Goal: Task Accomplishment & Management: Manage account settings

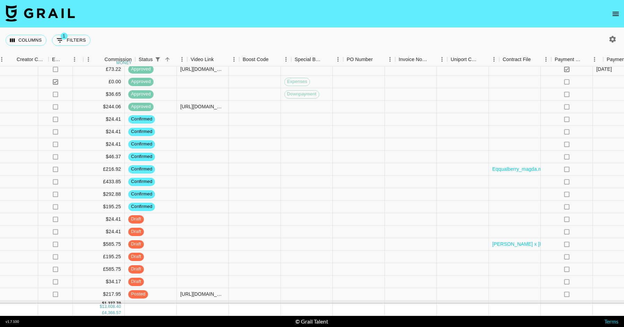
scroll to position [1176, 726]
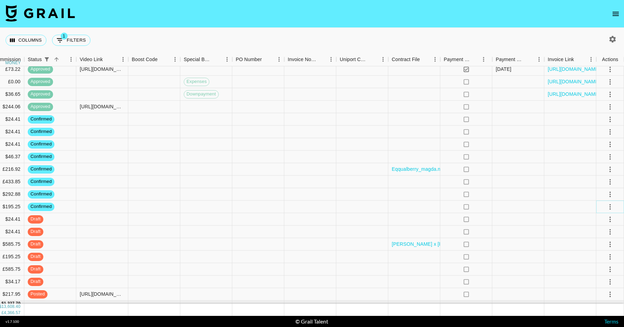
click at [612, 209] on icon "select merge strategy" at bounding box center [610, 206] width 8 height 8
click at [601, 245] on li "Draft Created" at bounding box center [601, 246] width 45 height 12
click at [341, 183] on div at bounding box center [362, 181] width 52 height 12
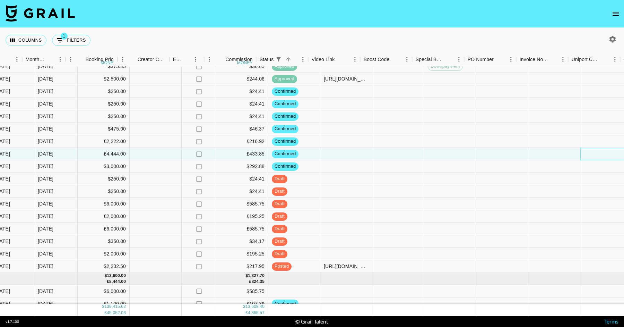
scroll to position [1203, 494]
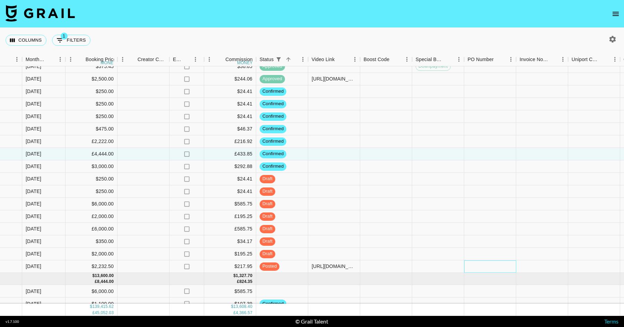
click at [477, 265] on div at bounding box center [490, 266] width 52 height 12
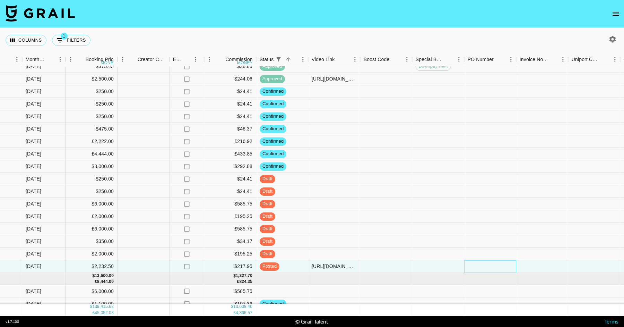
click at [477, 265] on div at bounding box center [490, 266] width 52 height 12
type input "Cv2OENd"
click at [471, 230] on div at bounding box center [490, 229] width 52 height 12
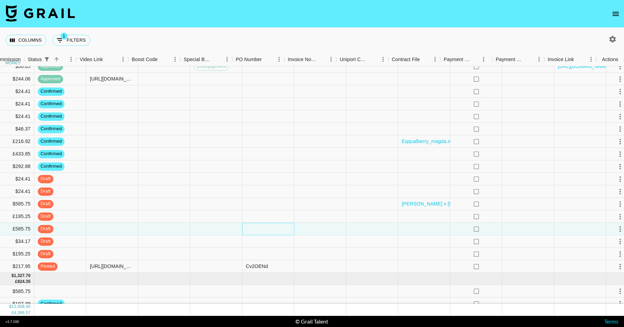
scroll to position [1203, 726]
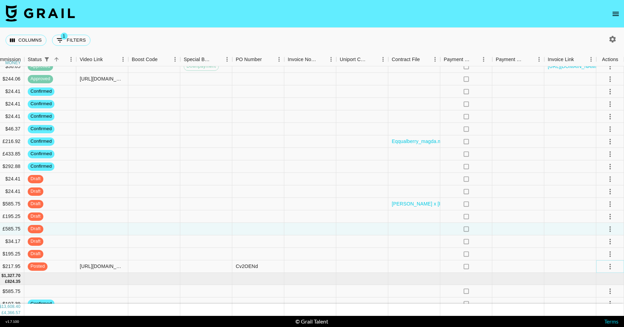
click at [612, 266] on icon "select merge strategy" at bounding box center [610, 266] width 8 height 8
click at [519, 232] on div at bounding box center [518, 229] width 52 height 12
click at [612, 266] on icon "select merge strategy" at bounding box center [610, 266] width 8 height 8
click at [599, 250] on div "Approve" at bounding box center [595, 251] width 21 height 8
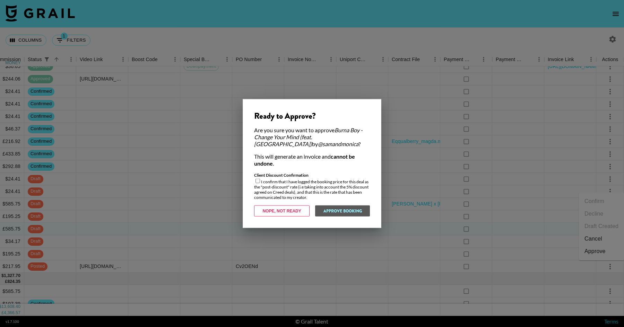
click at [258, 180] on input "checkbox" at bounding box center [258, 181] width 5 height 5
checkbox input "true"
click at [336, 207] on button "Approve Booking" at bounding box center [342, 210] width 55 height 11
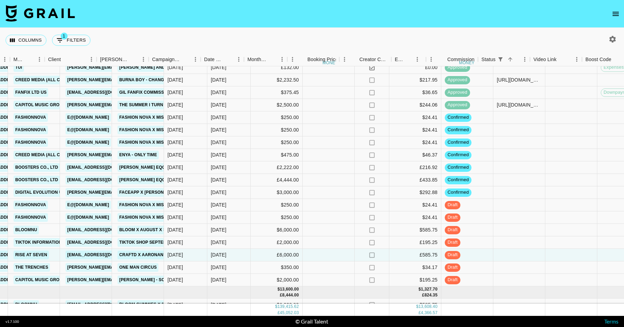
scroll to position [1190, 335]
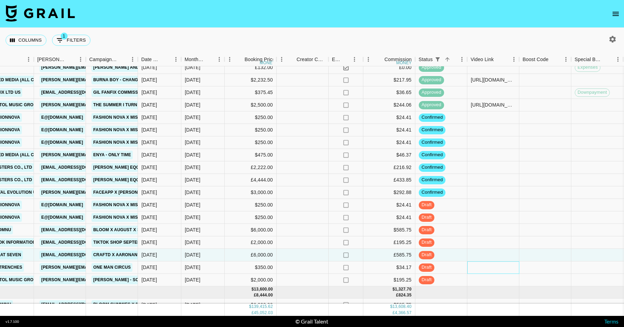
click at [474, 264] on div at bounding box center [493, 267] width 52 height 12
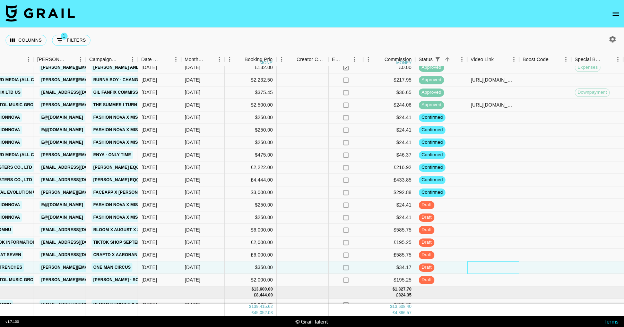
click at [474, 264] on div at bounding box center [493, 267] width 52 height 12
type input "https://www.tiktok.com/@magda.mysz/video/7550736581640932630"
click at [492, 247] on div at bounding box center [493, 242] width 52 height 12
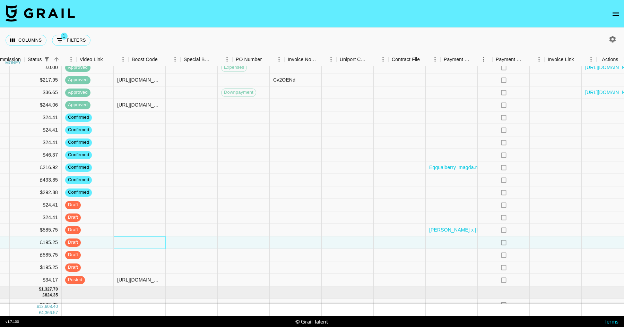
scroll to position [1190, 726]
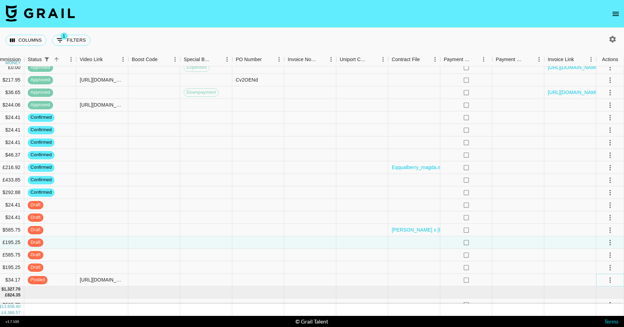
click at [610, 277] on icon "select merge strategy" at bounding box center [610, 279] width 8 height 8
click at [595, 267] on div "Approve" at bounding box center [595, 264] width 21 height 8
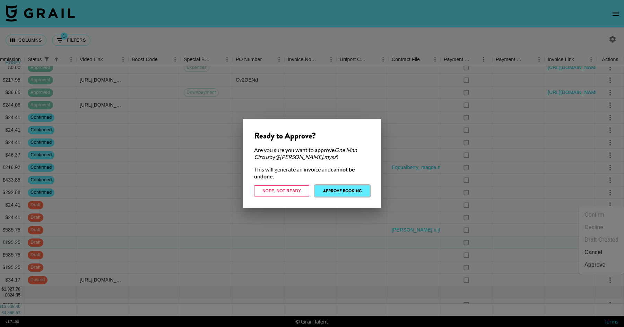
click at [343, 194] on button "Approve Booking" at bounding box center [342, 190] width 55 height 11
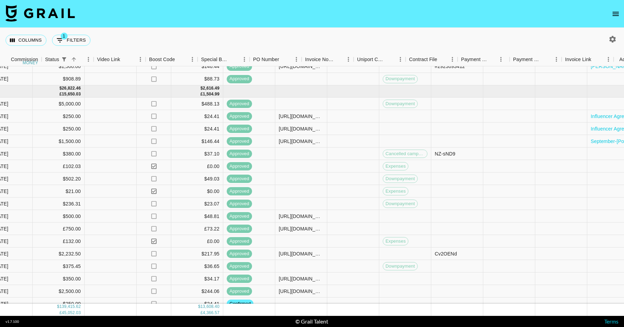
scroll to position [1016, 726]
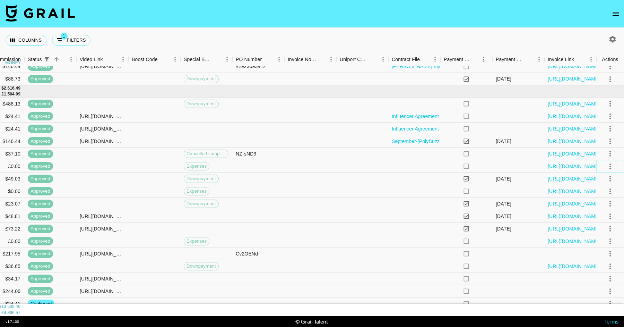
click at [612, 166] on icon "select merge strategy" at bounding box center [610, 166] width 8 height 8
click at [598, 218] on li "Cancel" at bounding box center [601, 218] width 45 height 12
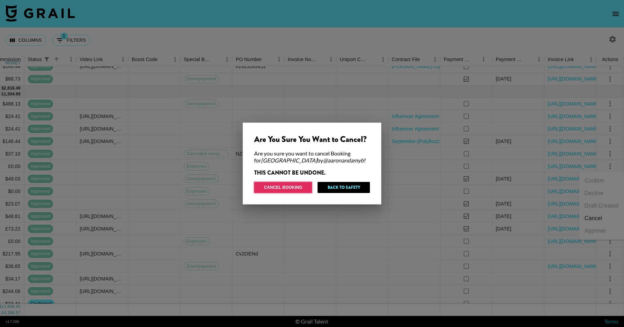
click at [294, 185] on button "Cancel Booking" at bounding box center [283, 187] width 58 height 11
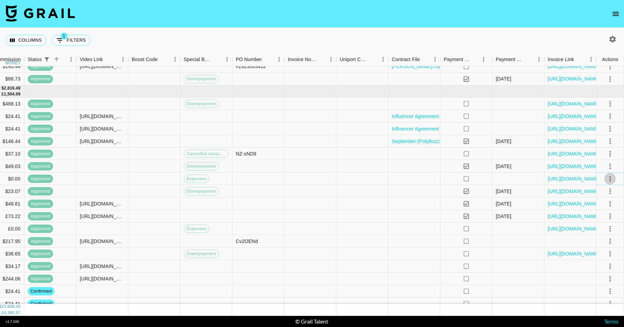
click at [608, 176] on icon "select merge strategy" at bounding box center [610, 178] width 8 height 8
click at [588, 232] on li "Cancel" at bounding box center [601, 230] width 45 height 12
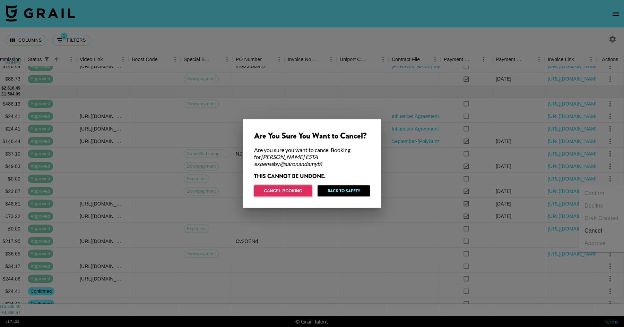
click at [283, 192] on button "Cancel Booking" at bounding box center [283, 190] width 58 height 11
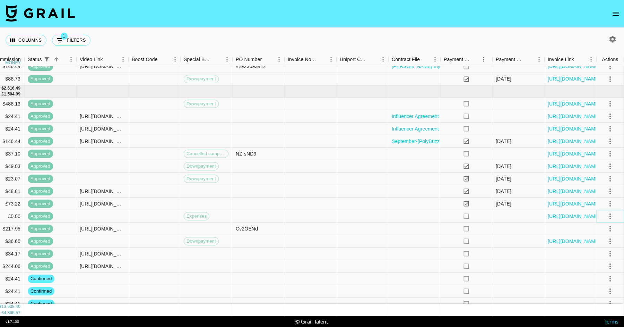
click at [611, 215] on icon "select merge strategy" at bounding box center [610, 216] width 8 height 8
click at [592, 268] on li "Cancel" at bounding box center [601, 268] width 45 height 12
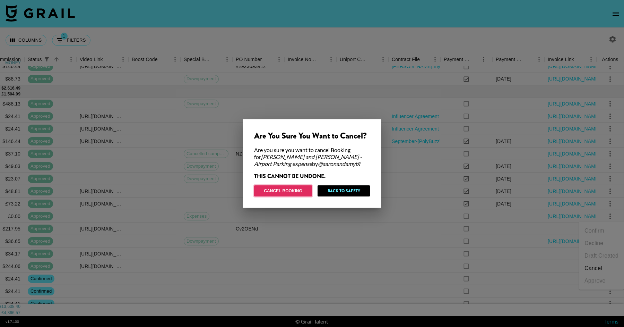
click at [281, 194] on button "Cancel Booking" at bounding box center [283, 190] width 58 height 11
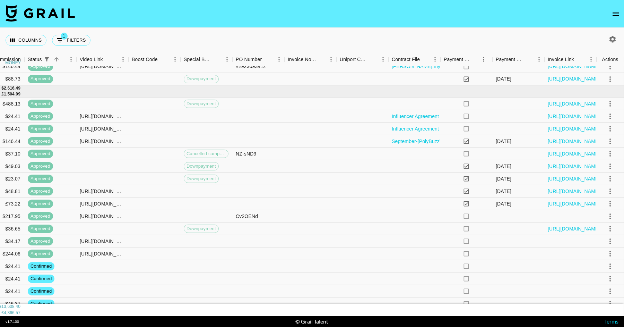
click at [618, 14] on icon "open drawer" at bounding box center [616, 14] width 6 height 4
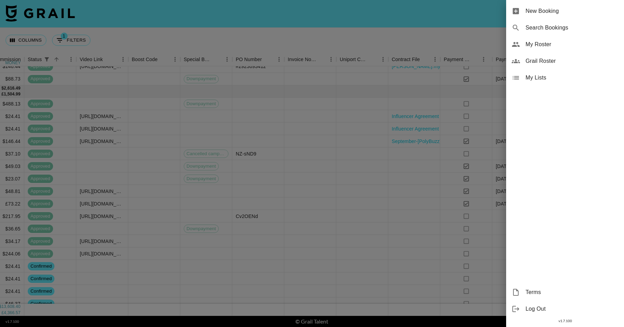
click at [583, 9] on span "New Booking" at bounding box center [572, 11] width 93 height 8
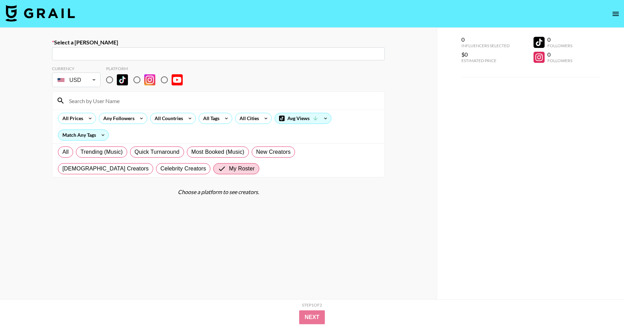
click at [227, 47] on div "​" at bounding box center [218, 53] width 333 height 13
click at [225, 53] on input "text" at bounding box center [218, 54] width 325 height 8
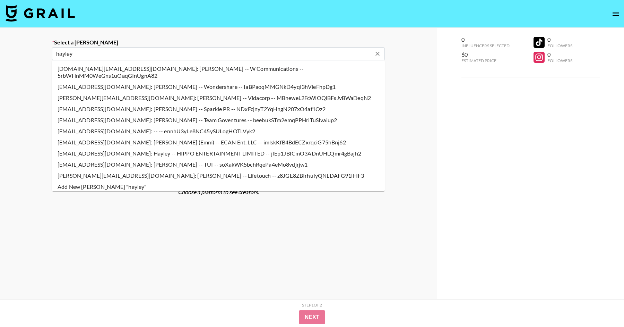
type input "Hayley.Shortman@tui.co.uk: Hayley Shortman -- TUI -- soXakWK5bchRqePa4eMo8vdjrj…"
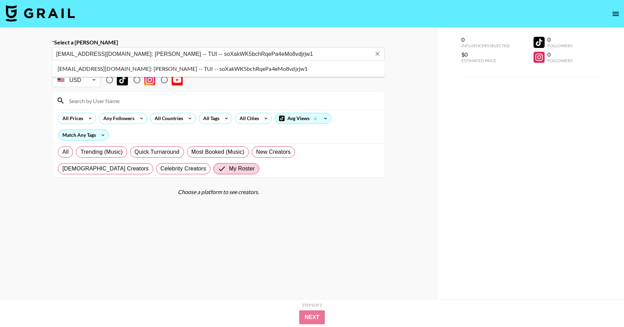
click at [121, 67] on li "Hayley.Shortman@tui.co.uk: Hayley Shortman -- TUI -- soXakWK5bchRqePa4eMo8vdjrj…" at bounding box center [218, 68] width 333 height 11
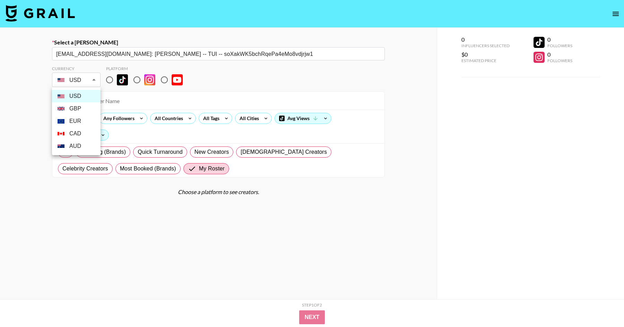
click at [89, 84] on body "Select a Booker Hayley.Shortman@tui.co.uk: Hayley Shortman -- TUI -- soXakWK5bc…" at bounding box center [312, 188] width 624 height 376
click at [82, 109] on li "GBP" at bounding box center [76, 108] width 49 height 12
type input "GBP"
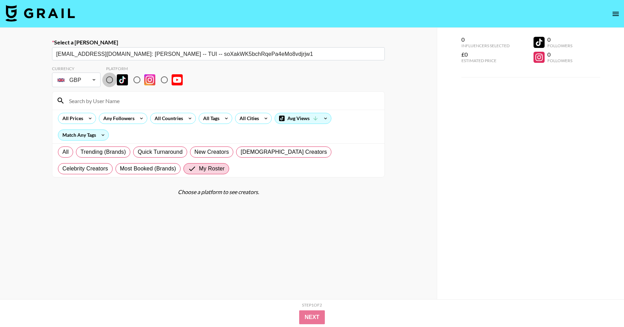
click at [111, 81] on input "radio" at bounding box center [109, 79] width 15 height 15
radio input "true"
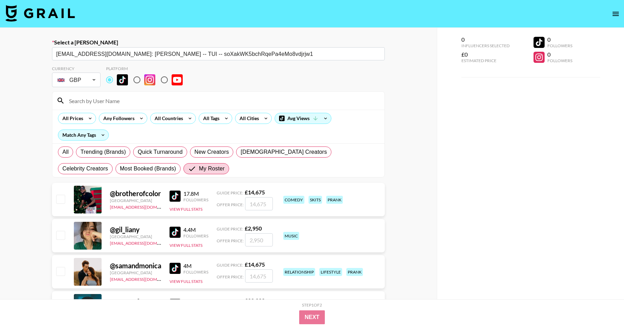
click at [110, 101] on input at bounding box center [222, 100] width 315 height 11
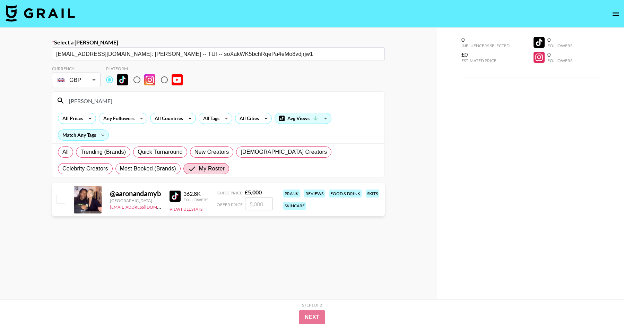
type input "aaron"
click at [270, 201] on input "number" at bounding box center [259, 203] width 28 height 13
checkbox input "true"
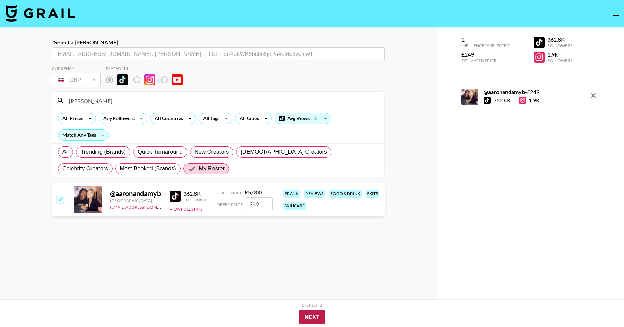
type input "249"
click at [318, 313] on button "Next" at bounding box center [312, 317] width 27 height 14
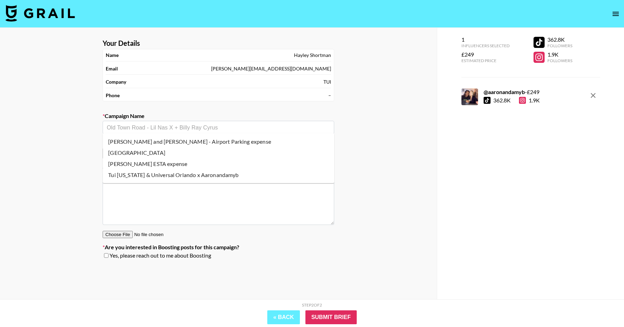
click at [213, 123] on input "text" at bounding box center [218, 127] width 223 height 8
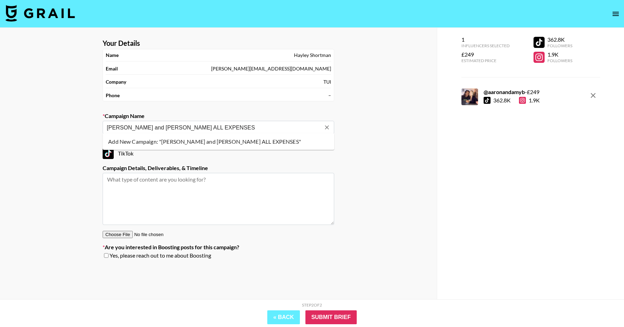
click at [205, 135] on ul "Add New Campaign: "Aaron and Amy ALL EXPENSES"" at bounding box center [219, 141] width 232 height 17
click at [205, 138] on li "Add New Campaign: "Aaron and Amy ALL EXPENSES"" at bounding box center [219, 141] width 232 height 11
type input "Aaron and Amy ALL EXPENSES"
click at [218, 141] on label "Platform" at bounding box center [219, 142] width 232 height 7
click at [326, 317] on input "Submit Brief" at bounding box center [330, 317] width 51 height 14
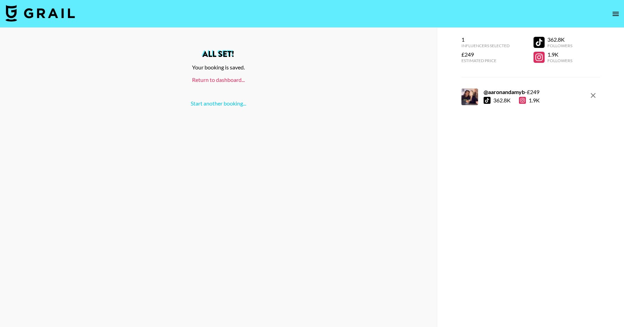
click at [233, 80] on link "Return to dashboard..." at bounding box center [218, 79] width 53 height 7
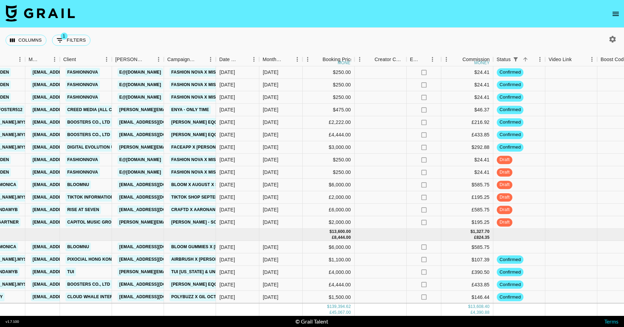
scroll to position [1005, 257]
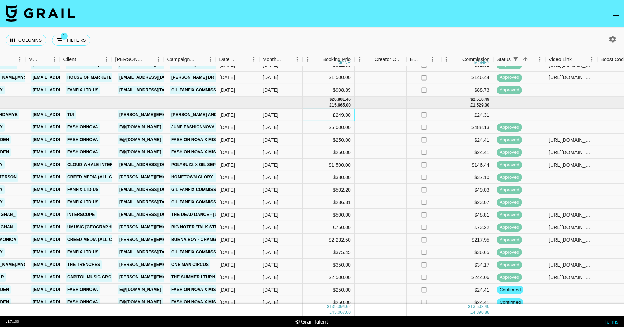
click at [315, 115] on div "£249.00" at bounding box center [329, 115] width 52 height 12
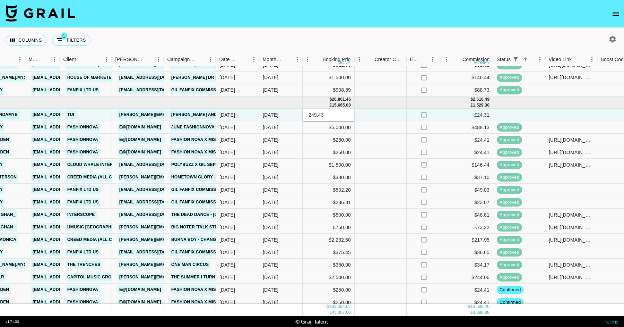
type input "249.43"
click at [398, 148] on div at bounding box center [381, 152] width 52 height 12
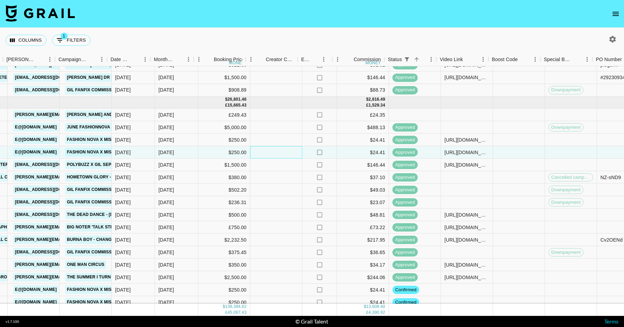
scroll to position [1005, 366]
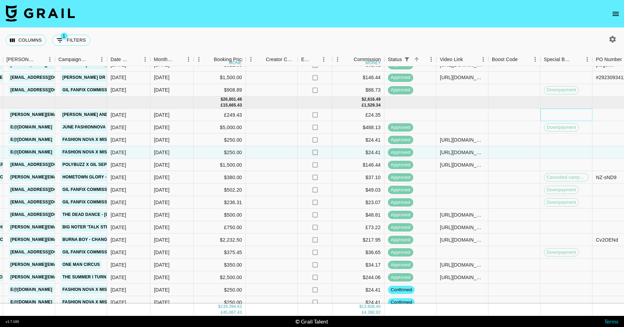
click at [552, 113] on div at bounding box center [566, 115] width 52 height 12
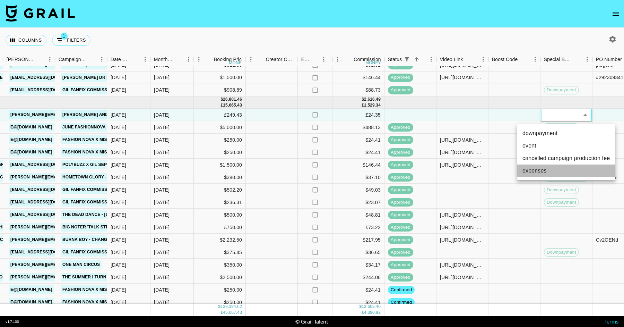
click at [535, 169] on li "expenses" at bounding box center [566, 170] width 98 height 12
type input "expenses"
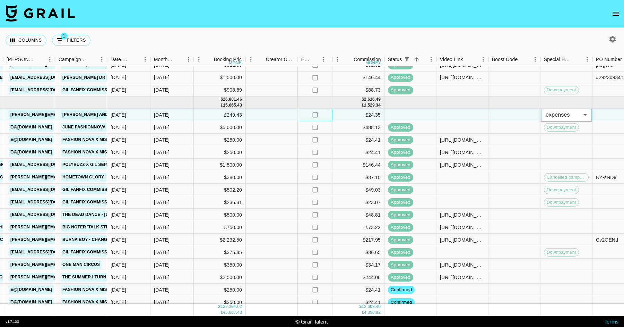
click at [320, 112] on div "no" at bounding box center [315, 115] width 35 height 12
click at [314, 114] on icon "no" at bounding box center [315, 114] width 7 height 7
click at [314, 114] on input "checkbox" at bounding box center [315, 114] width 13 height 13
checkbox input "true"
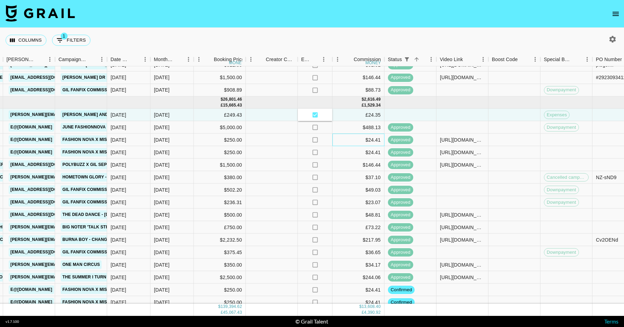
click at [337, 134] on div "$24.41" at bounding box center [358, 139] width 52 height 12
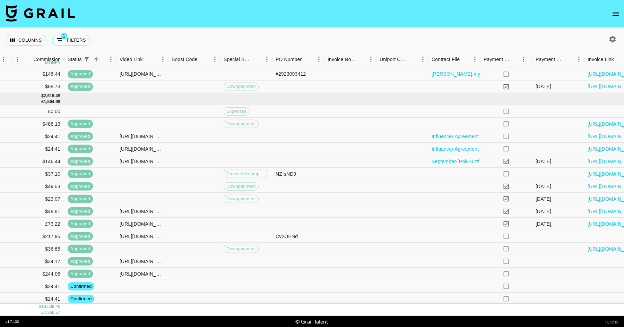
scroll to position [1008, 726]
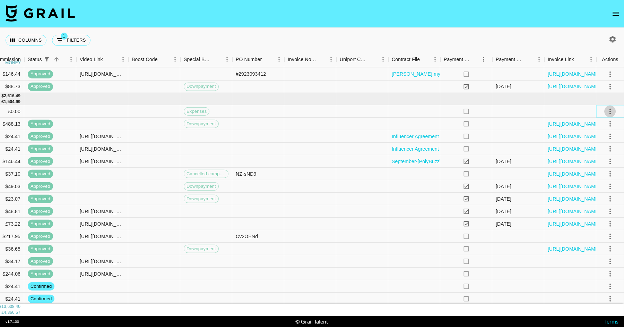
click at [608, 108] on icon "select merge strategy" at bounding box center [610, 111] width 8 height 8
click at [597, 174] on div "Approve" at bounding box center [595, 176] width 21 height 8
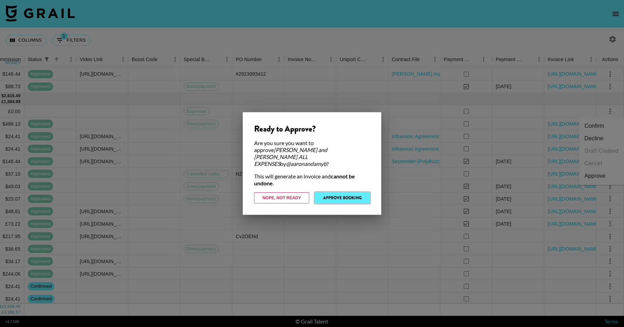
click at [348, 192] on button "Approve Booking" at bounding box center [342, 197] width 55 height 11
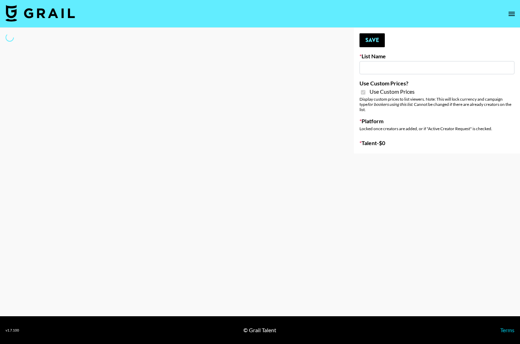
type input "Laifen (IG)"
checkbox input "true"
select select "Brand"
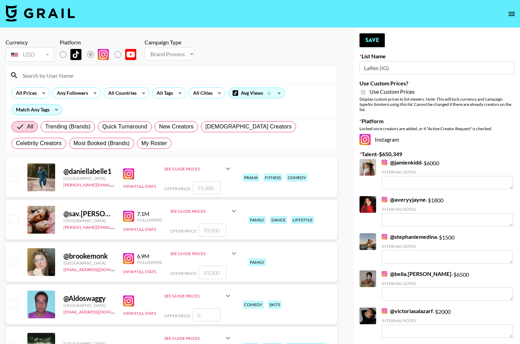
click at [100, 74] on input at bounding box center [175, 75] width 314 height 11
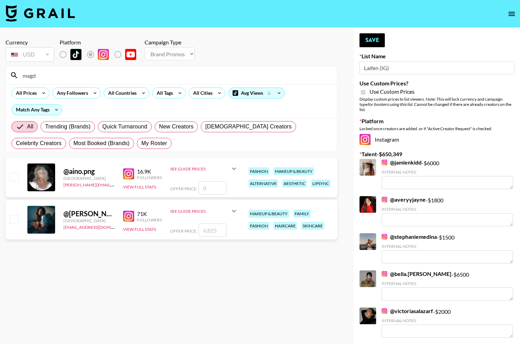
type input "magd"
click at [14, 220] on input "checkbox" at bounding box center [14, 219] width 8 height 8
checkbox input "true"
drag, startPoint x: 220, startPoint y: 229, endPoint x: 167, endPoint y: 228, distance: 53.4
click at [167, 228] on div "@ Magda.mysz United Kingdom lilydenning@grail-talent.com 71K Followers View Ful…" at bounding box center [172, 220] width 332 height 40
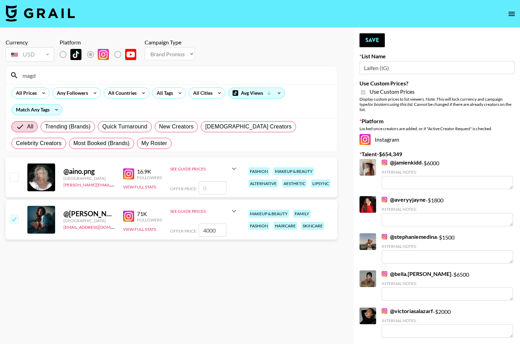
type input "4000"
click at [174, 266] on section "Currency USD USD ​ Platform Campaign Type Choose Type... Song Promos Brand Prom…" at bounding box center [172, 177] width 332 height 288
click at [367, 35] on button "Save" at bounding box center [372, 40] width 25 height 14
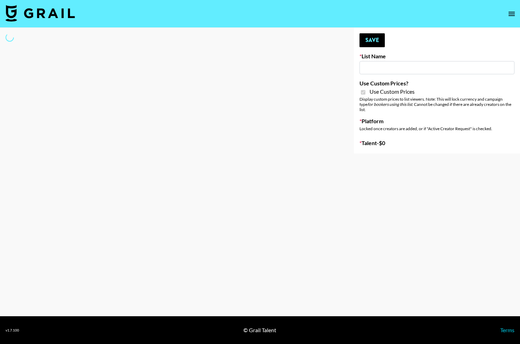
type input "Laifen (TikTok)"
checkbox input "true"
select select "Brand"
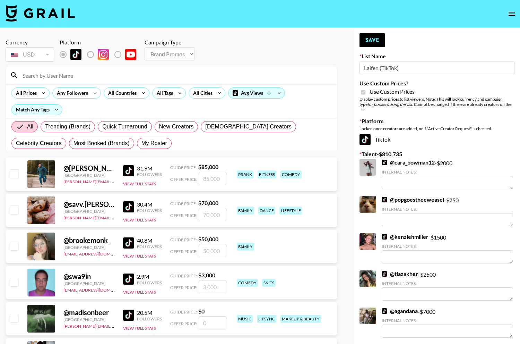
click at [81, 71] on input at bounding box center [175, 75] width 314 height 11
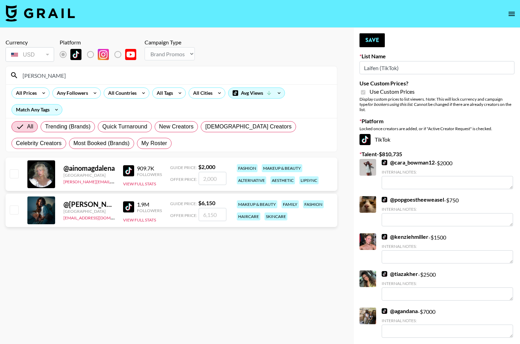
type input "[PERSON_NAME]"
click at [216, 216] on input "number" at bounding box center [213, 214] width 28 height 13
type input "4"
checkbox input "true"
type input "4500"
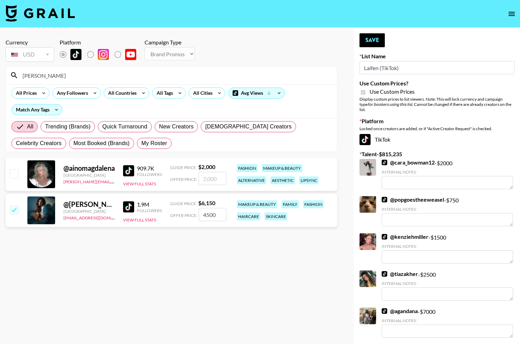
click at [208, 264] on section "Currency USD USD ​ Platform Campaign Type Choose Type... Song Promos Brand Prom…" at bounding box center [172, 177] width 332 height 288
click at [378, 41] on button "Save" at bounding box center [372, 40] width 25 height 14
